Goal: Information Seeking & Learning: Learn about a topic

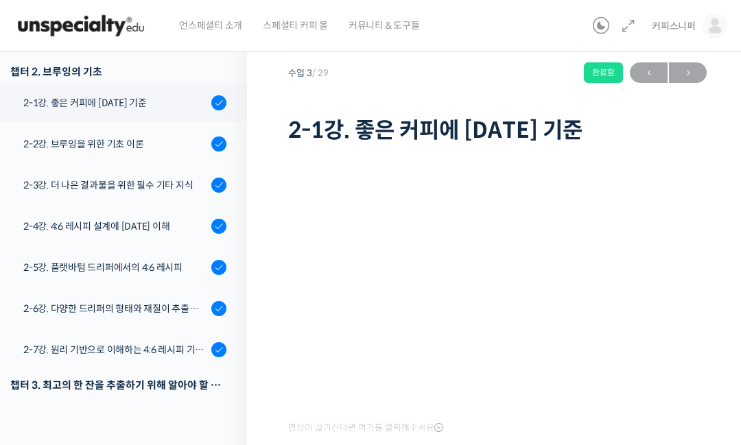
scroll to position [36, 0]
click at [180, 137] on div "2-2강. 브루잉을 위한 기초 이론" at bounding box center [115, 144] width 184 height 15
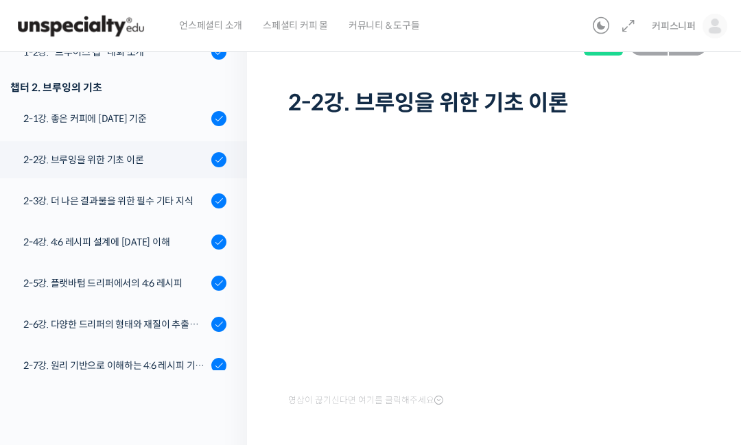
scroll to position [238, 0]
click at [161, 183] on link "2-3강. 더 나은 결과물을 위한 필수 기타 지식" at bounding box center [120, 201] width 254 height 37
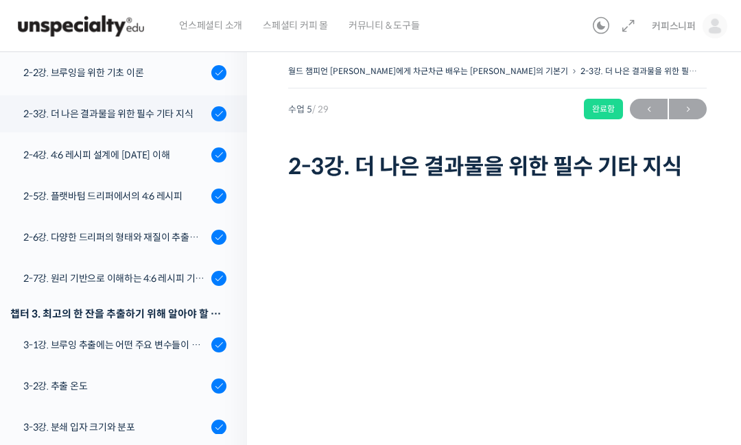
scroll to position [367, 0]
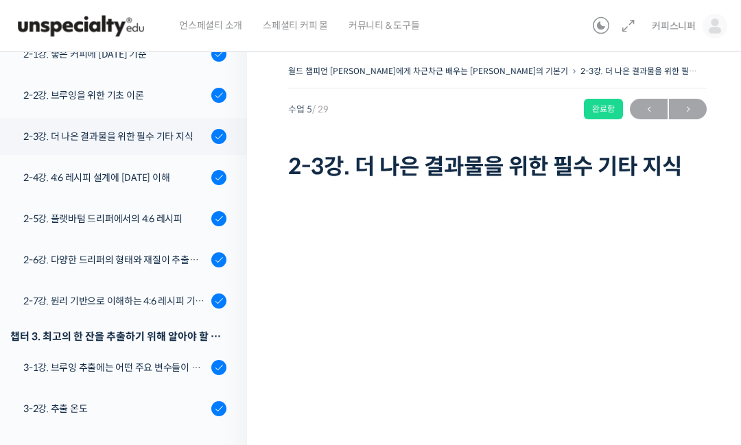
click at [172, 170] on div "2-4강. 4:6 레시피 설계에 [DATE] 이해" at bounding box center [115, 177] width 184 height 15
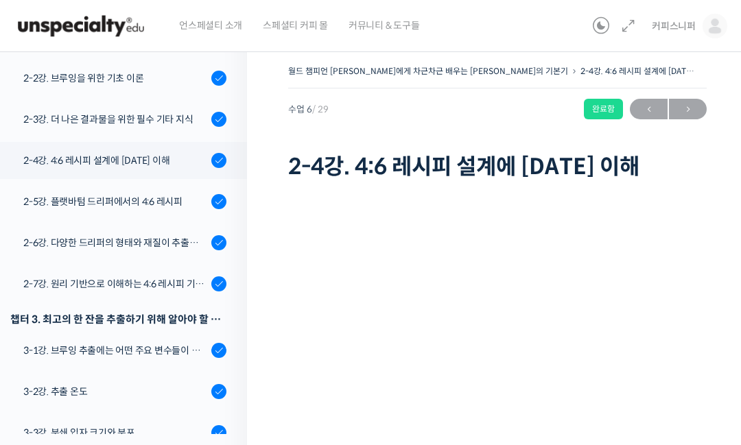
scroll to position [384, 0]
click at [183, 183] on link "2-5강. 플랫바텀 드리퍼에서의 4:6 레시피" at bounding box center [120, 201] width 254 height 37
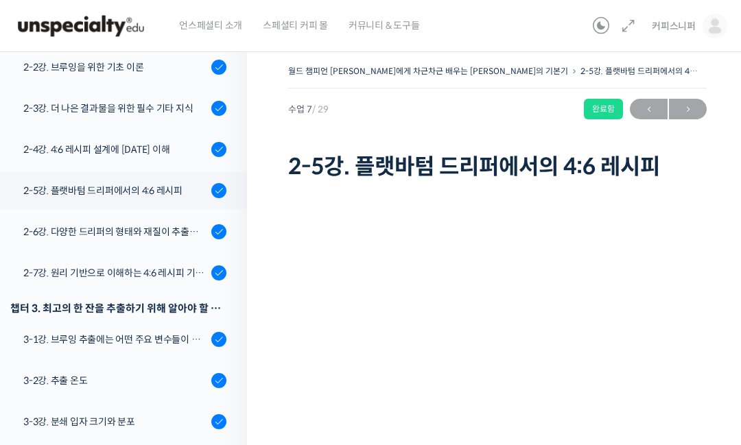
scroll to position [393, 0]
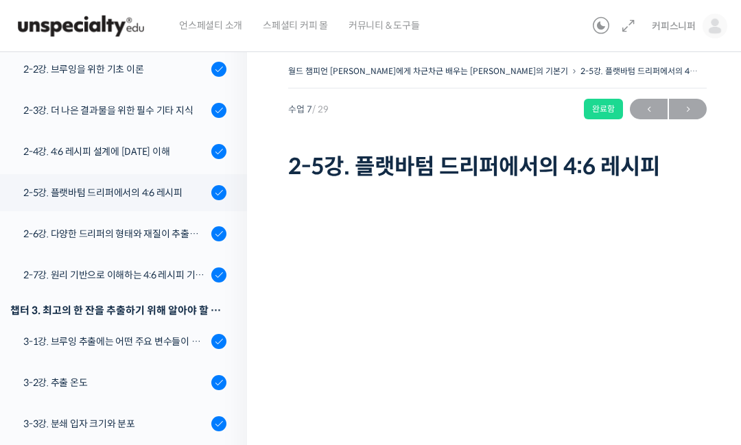
click at [176, 226] on div "2-6강. 다양한 드리퍼의 형태와 재질이 추출에 미치는 영향" at bounding box center [115, 233] width 184 height 15
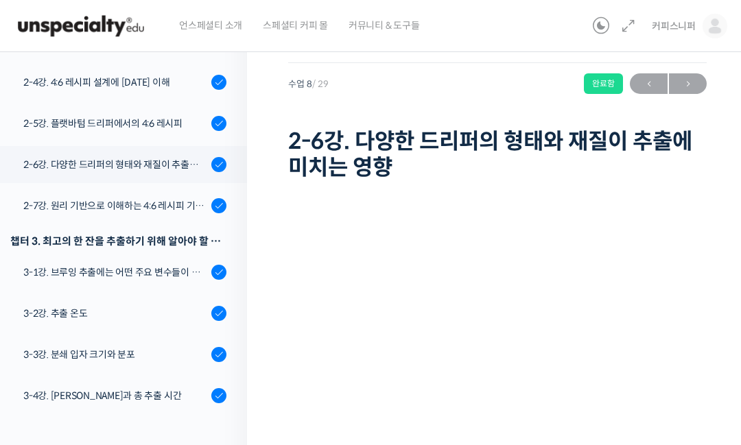
scroll to position [416, 0]
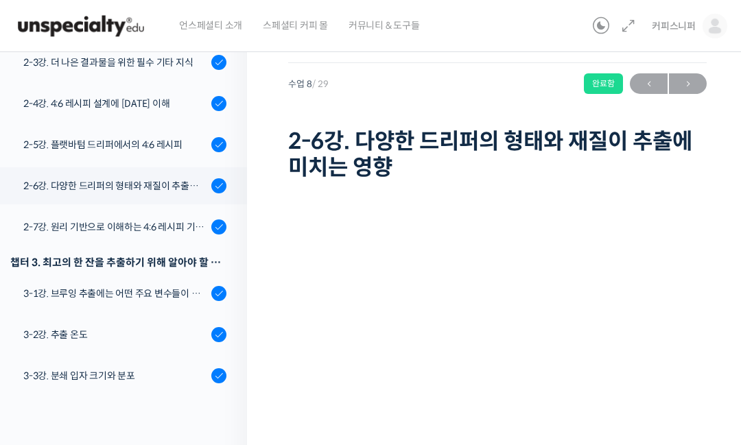
click at [178, 209] on link "2-7강. 원리 기반으로 이해하는 4:6 레시피 기본 버전" at bounding box center [120, 227] width 254 height 37
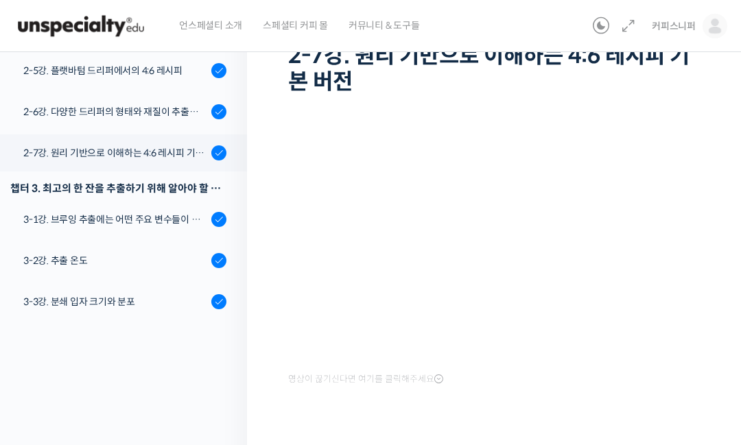
scroll to position [404, 0]
click at [178, 212] on div "3-1강. 브루잉 추출에는 어떤 주요 변수들이 있는가" at bounding box center [115, 219] width 184 height 15
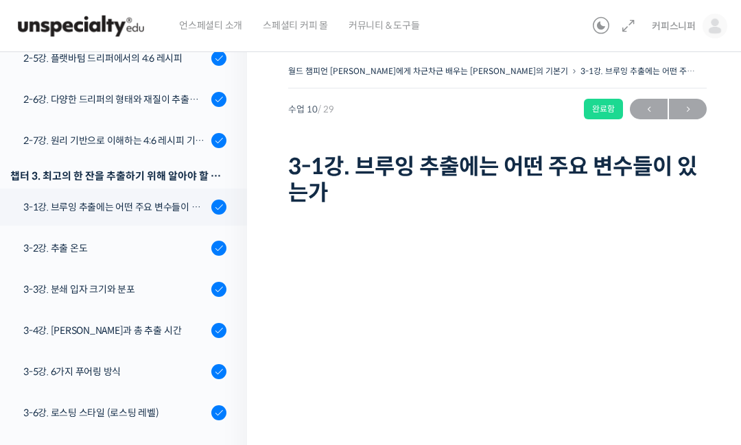
scroll to position [71, 0]
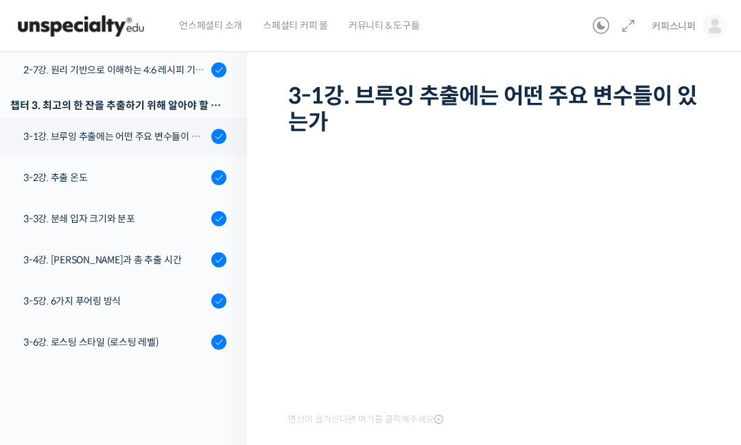
click at [177, 170] on div "3-2강. 추출 온도" at bounding box center [115, 177] width 184 height 15
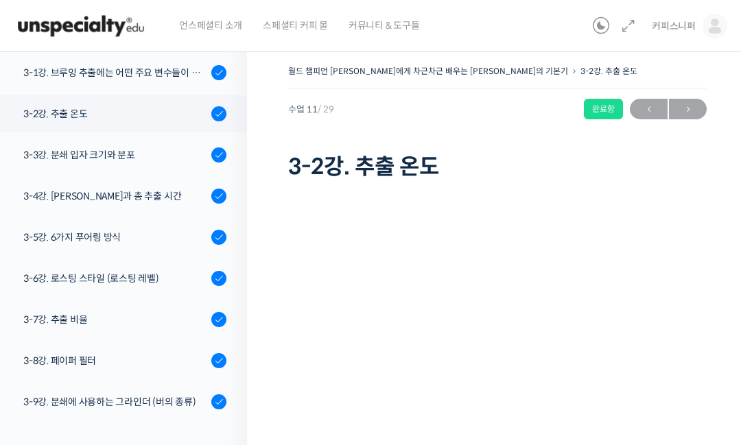
scroll to position [572, 0]
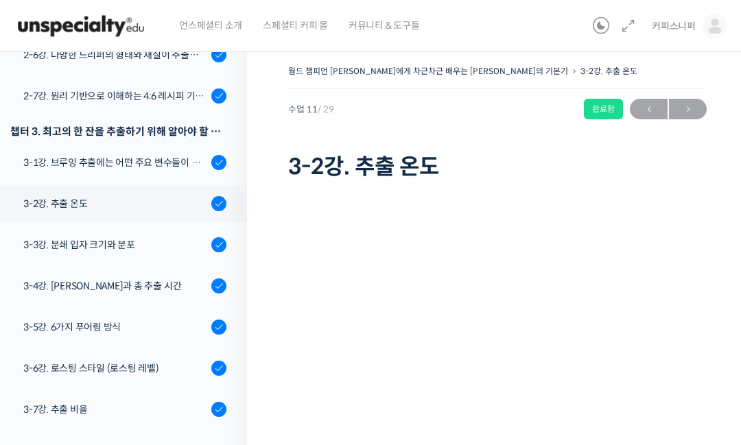
click at [152, 155] on div "3-1강. 브루잉 추출에는 어떤 주요 변수들이 있는가" at bounding box center [115, 162] width 184 height 15
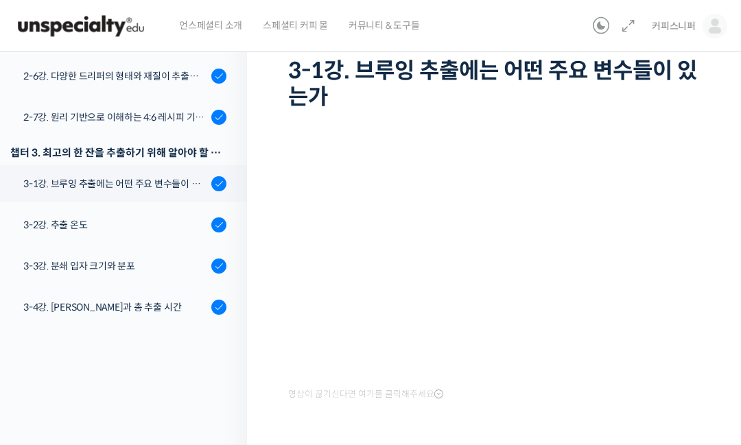
scroll to position [451, 0]
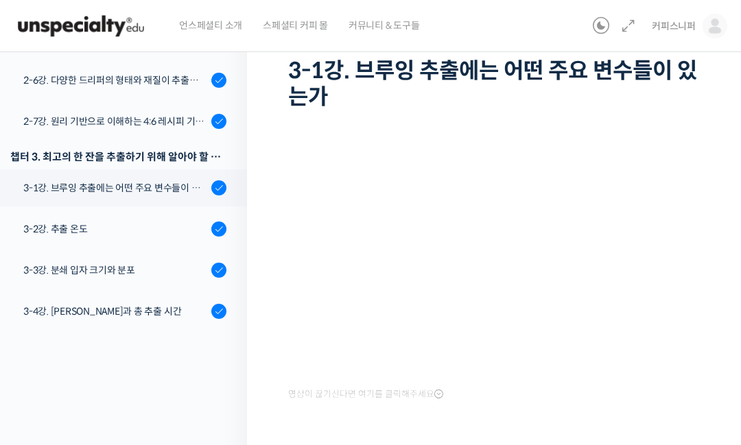
click at [168, 222] on div "3-2강. 추출 온도" at bounding box center [115, 229] width 184 height 15
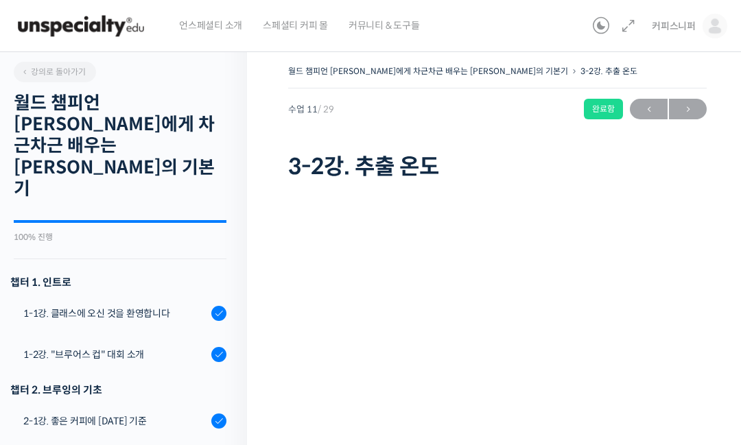
scroll to position [662, 0]
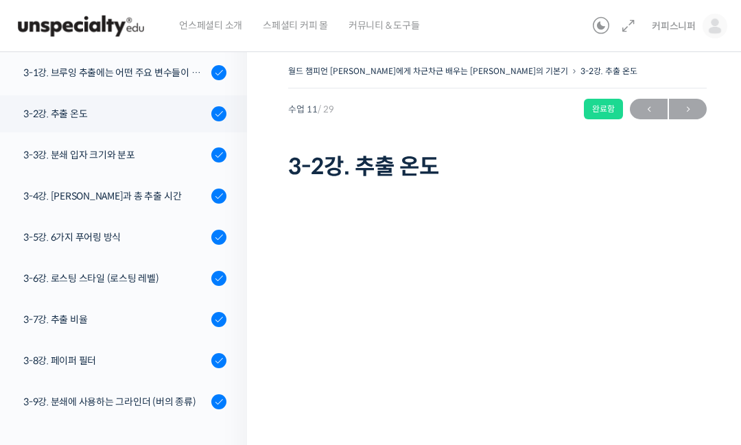
click at [163, 147] on div "3-3강. 분쇄 입자 크기와 분포" at bounding box center [115, 154] width 184 height 15
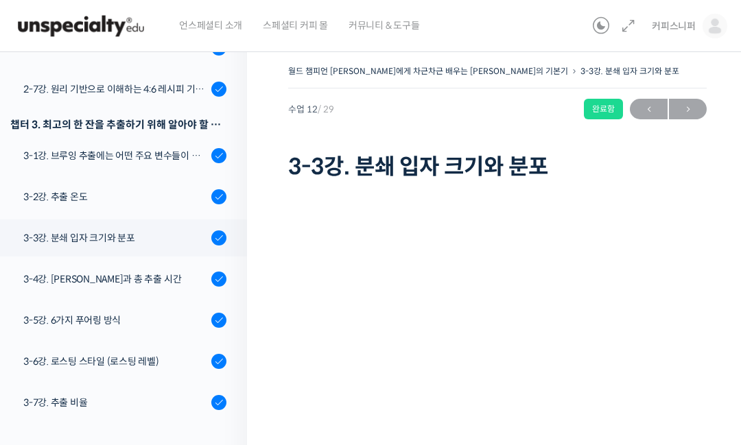
scroll to position [582, 0]
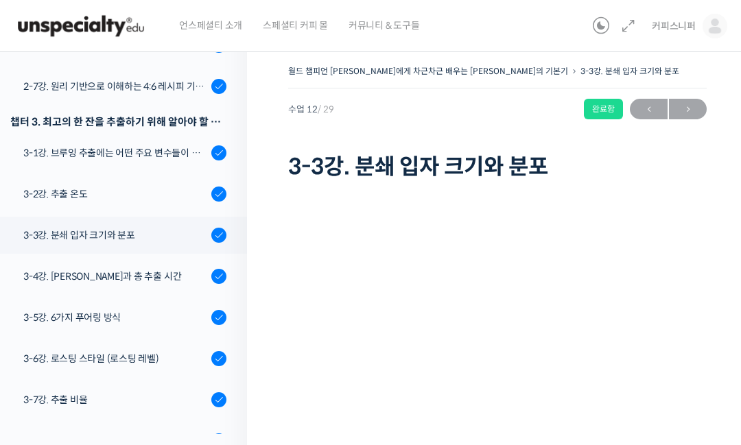
click at [166, 269] on div "3-4강. [PERSON_NAME]과 총 추출 시간" at bounding box center [115, 276] width 184 height 15
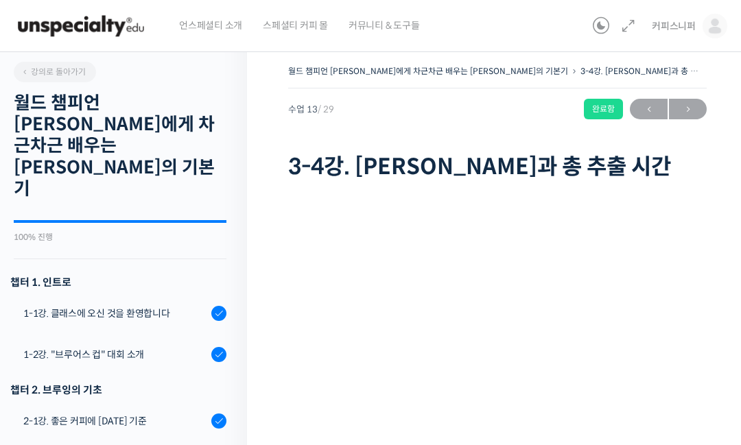
scroll to position [744, 0]
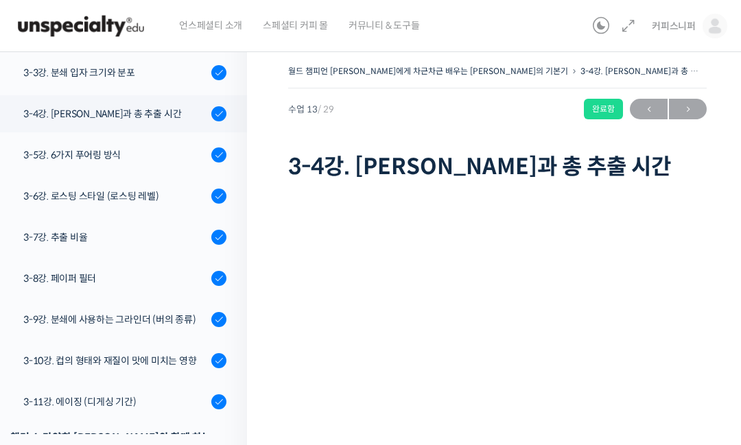
click at [128, 147] on div "3-5강. 6가지 푸어링 방식" at bounding box center [115, 154] width 184 height 15
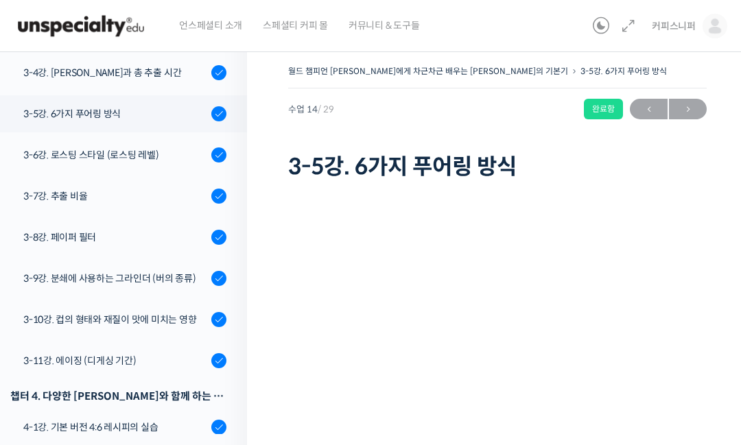
scroll to position [785, 0]
click at [183, 147] on div "3-6강. 로스팅 스타일 (로스팅 레벨)" at bounding box center [115, 154] width 184 height 15
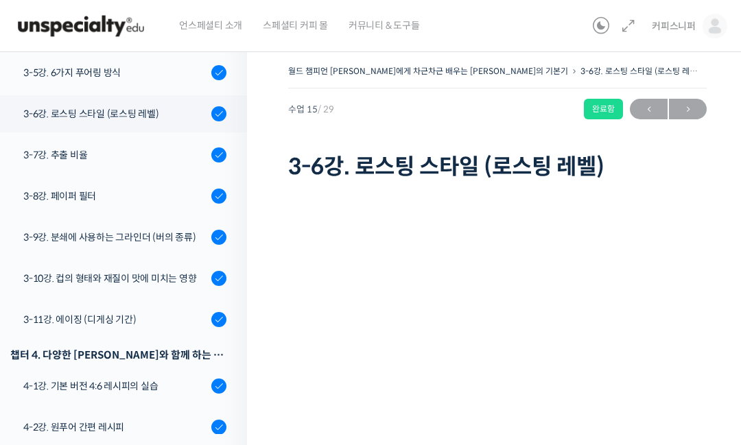
click at [170, 147] on div "3-7강. 추출 비율" at bounding box center [115, 154] width 184 height 15
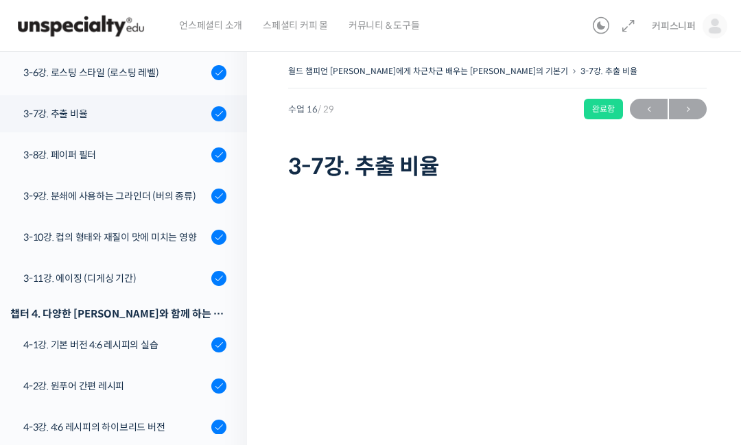
click at [164, 147] on div "3-8강. 페이퍼 필터" at bounding box center [115, 154] width 184 height 15
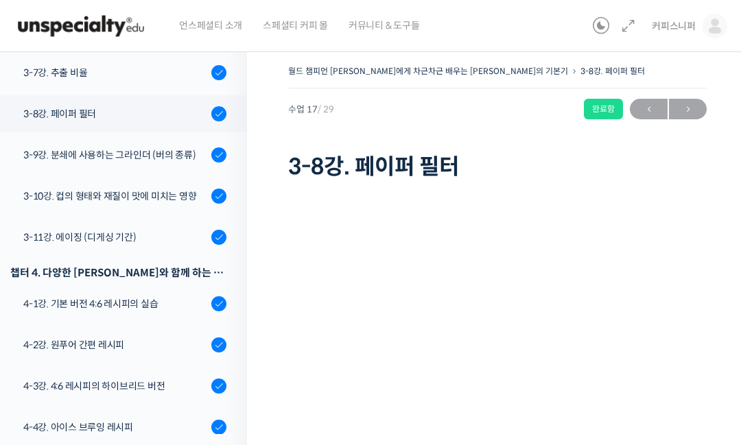
click at [182, 147] on div "3-9강. 분쇄에 사용하는 그라인더 (버의 종류)" at bounding box center [115, 154] width 184 height 15
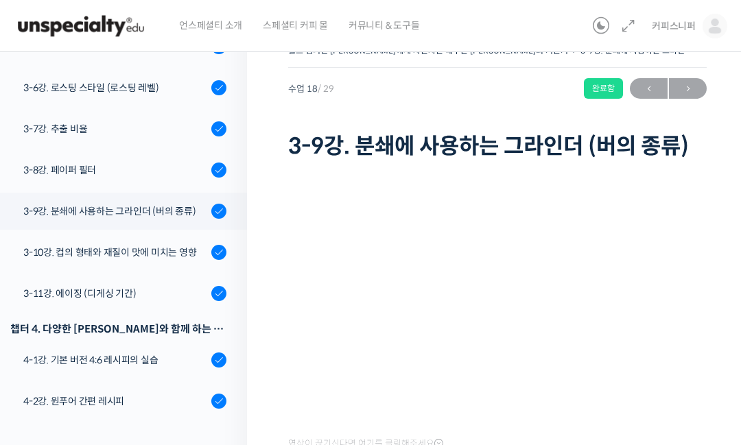
scroll to position [833, 0]
click at [165, 244] on div "3-10강. 컵의 형태와 재질이 맛에 미치는 영향" at bounding box center [115, 251] width 184 height 15
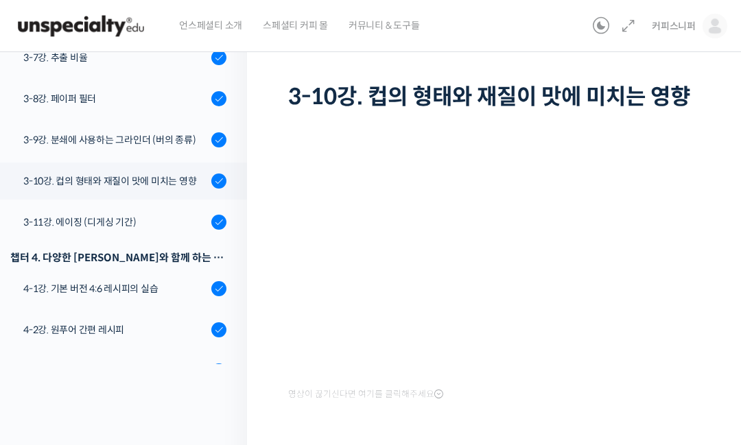
scroll to position [855, 0]
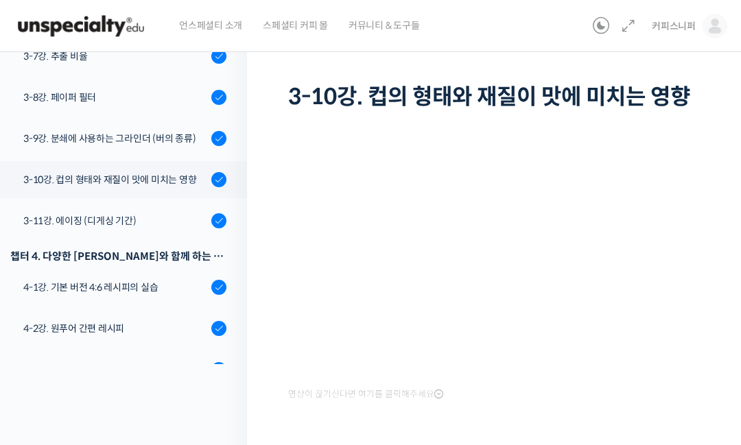
click at [171, 213] on div "3-11강. 에이징 (디게싱 기간)" at bounding box center [115, 220] width 184 height 15
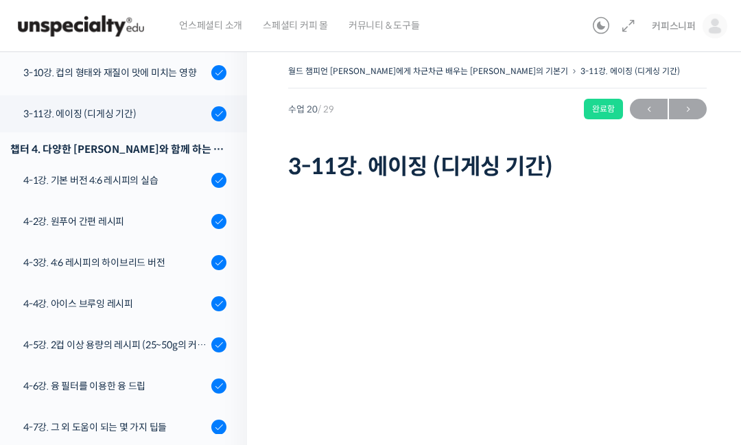
click at [159, 203] on link "4-2강. 원푸어 간편 레시피" at bounding box center [120, 221] width 254 height 37
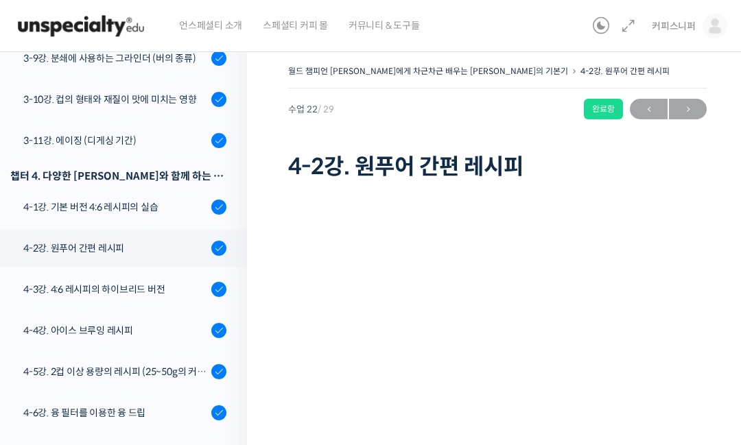
scroll to position [958, 0]
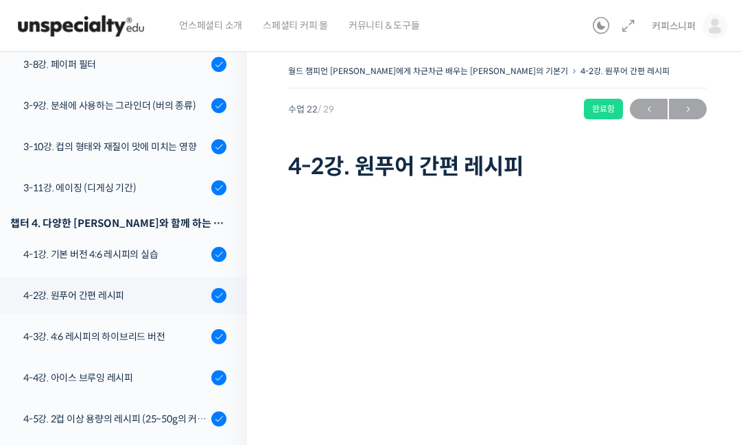
click at [171, 236] on link "4-1강. 기본 버전 4:6 레시피의 실습" at bounding box center [120, 254] width 254 height 37
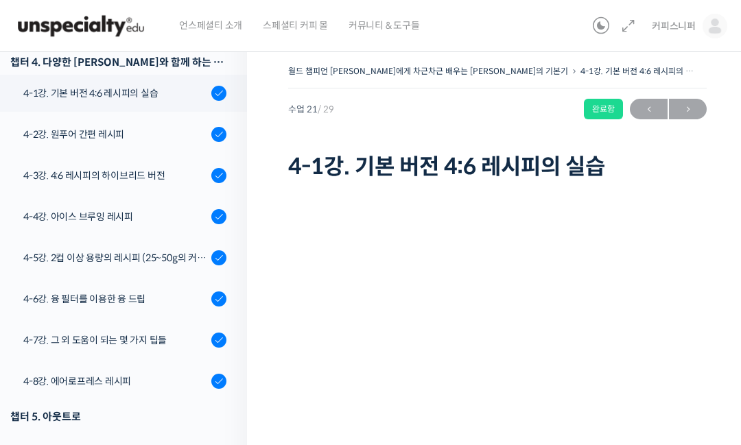
scroll to position [1119, 0]
